Goal: Information Seeking & Learning: Learn about a topic

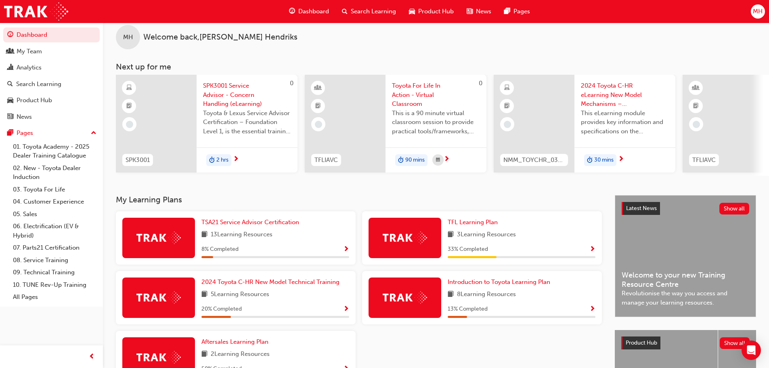
scroll to position [40, 0]
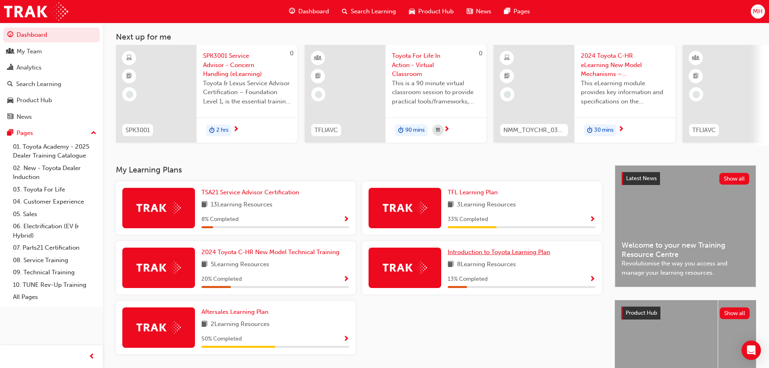
click at [496, 255] on span "Introduction to Toyota Learning Plan" at bounding box center [499, 251] width 102 height 7
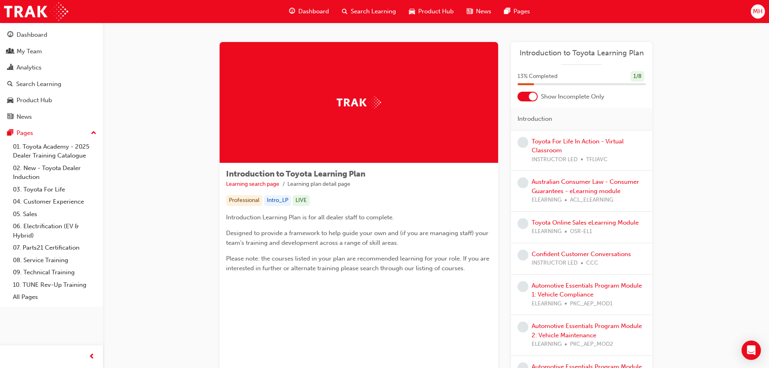
click at [523, 97] on div at bounding box center [527, 97] width 20 height 10
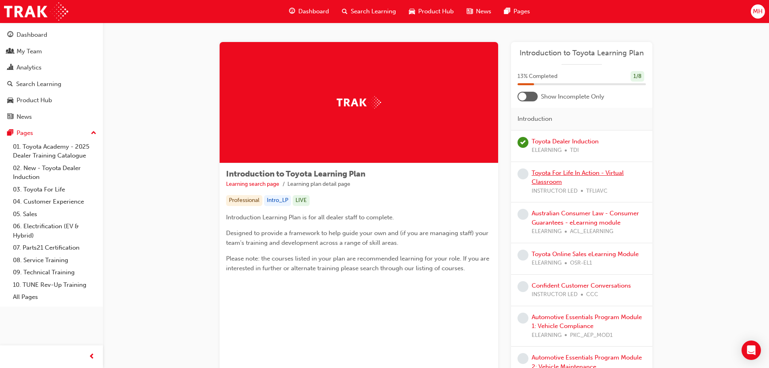
click at [544, 174] on link "Toyota For Life In Action - Virtual Classroom" at bounding box center [577, 177] width 92 height 17
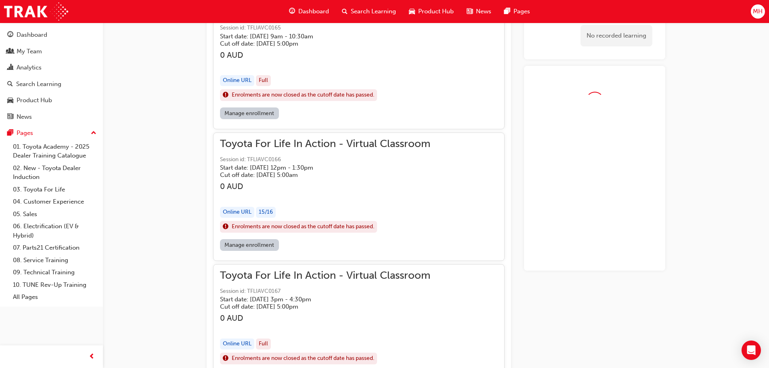
scroll to position [640, 0]
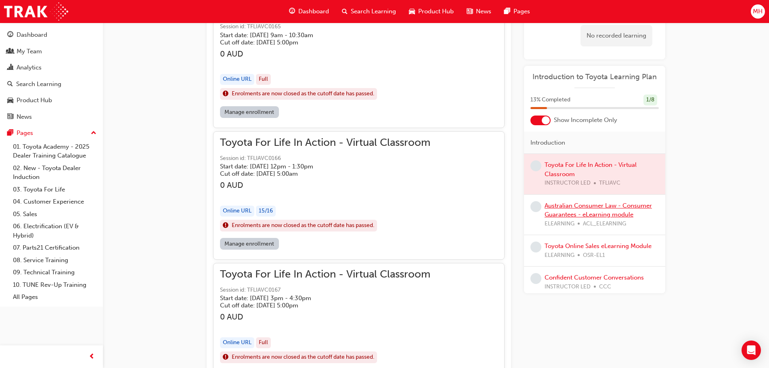
click at [581, 207] on link "Australian Consumer Law - Consumer Guarantees - eLearning module" at bounding box center [597, 210] width 107 height 17
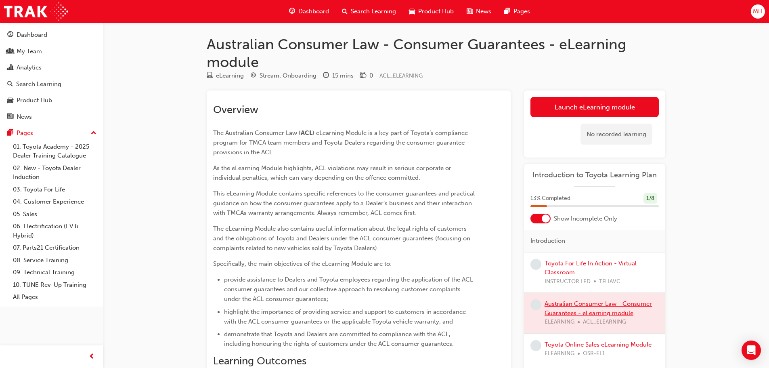
scroll to position [40, 0]
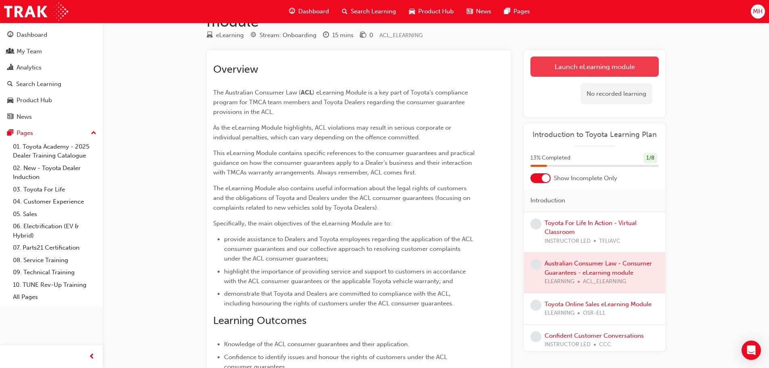
click at [590, 65] on link "Launch eLearning module" at bounding box center [594, 66] width 128 height 20
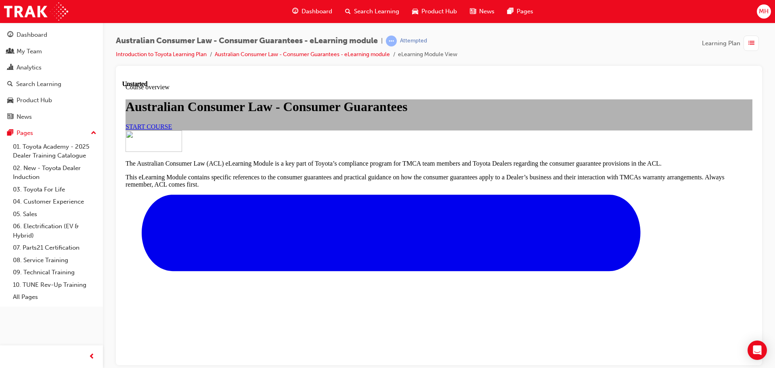
click at [172, 130] on span "START COURSE" at bounding box center [148, 126] width 46 height 7
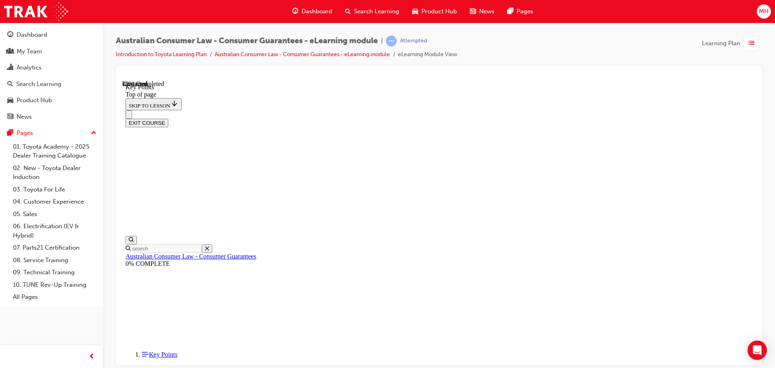
scroll to position [348, 0]
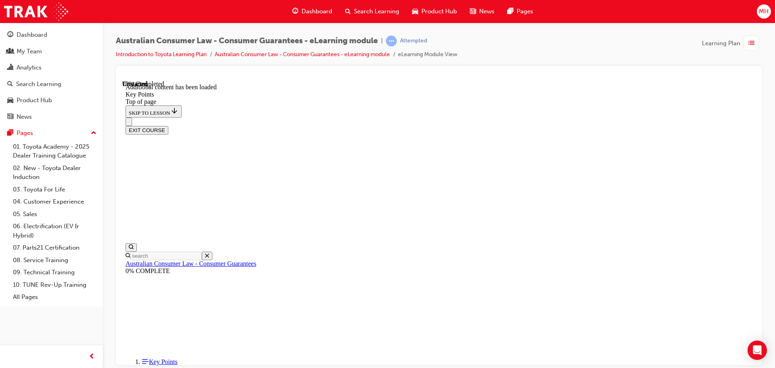
scroll to position [1041, 0]
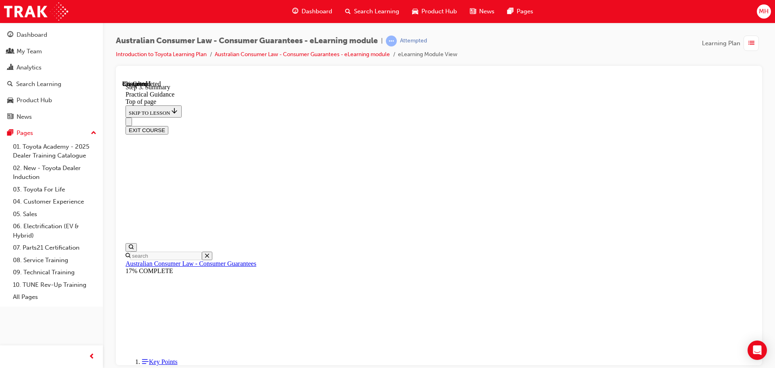
scroll to position [106, 0]
